Goal: Task Accomplishment & Management: Manage account settings

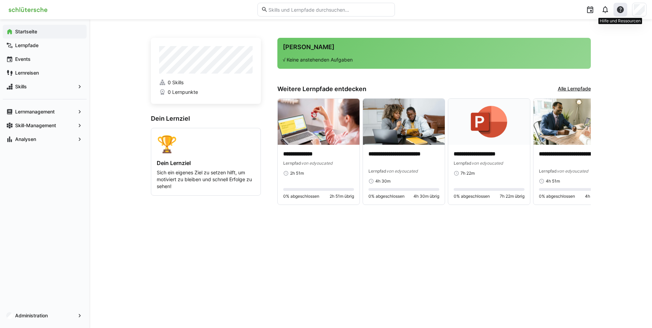
click at [621, 10] on eds-icon at bounding box center [620, 9] width 8 height 8
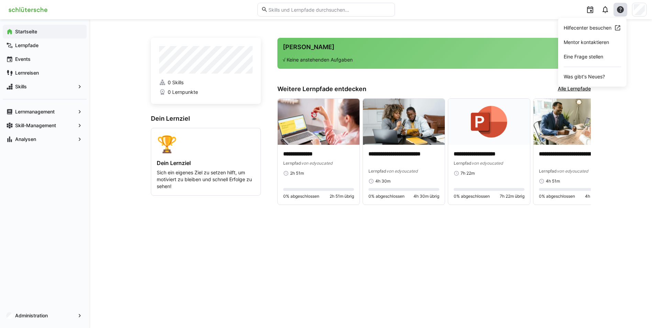
click at [636, 34] on div "**********" at bounding box center [370, 173] width 562 height 308
click at [644, 9] on div at bounding box center [639, 10] width 14 height 14
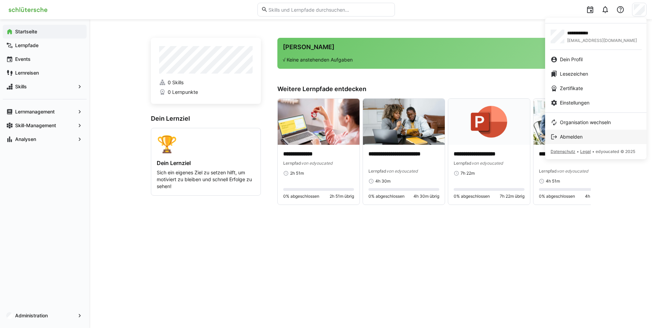
click at [575, 137] on span "Abmelden" at bounding box center [571, 136] width 23 height 7
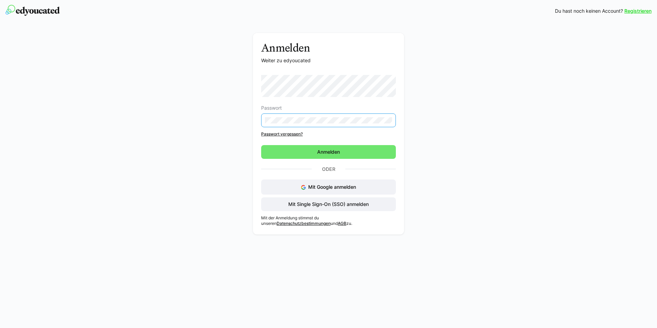
click at [200, 123] on div "Anmelden Weiter zu edyoucated Passwort Passwort vergessen? Anmelden Oder Mit Go…" at bounding box center [328, 135] width 387 height 205
click at [523, 131] on div "Anmelden Weiter zu edyoucated Passwort Passwort vergessen? Anmelden Oder Mit Go…" at bounding box center [328, 130] width 657 height 216
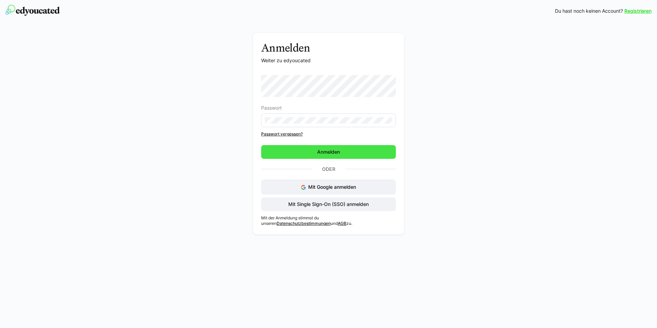
click at [342, 156] on span "Anmelden" at bounding box center [328, 152] width 135 height 14
